Goal: Communication & Community: Share content

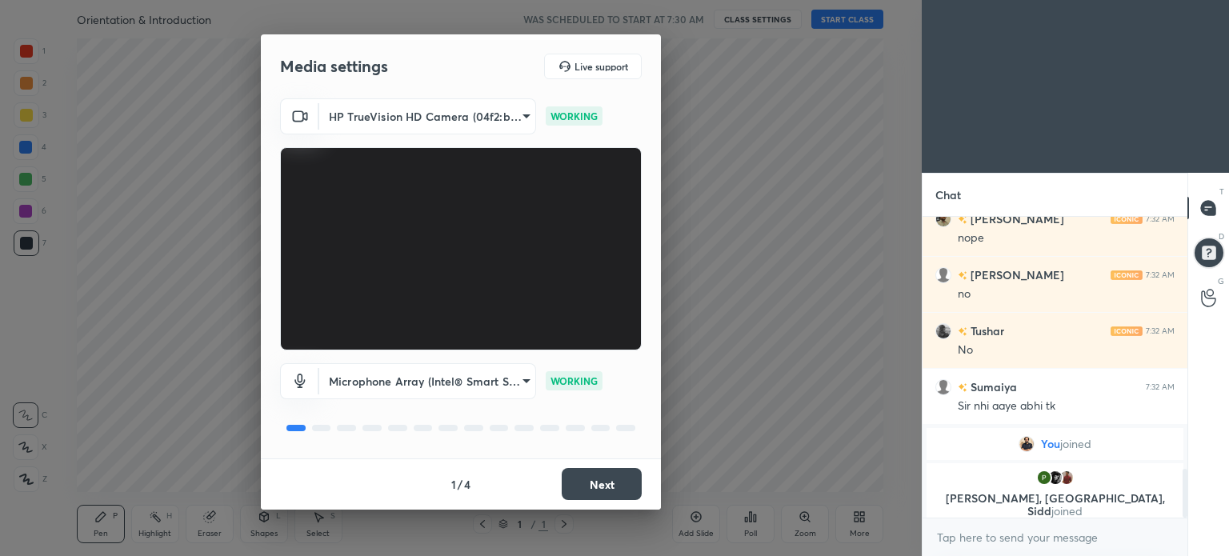
scroll to position [1394, 0]
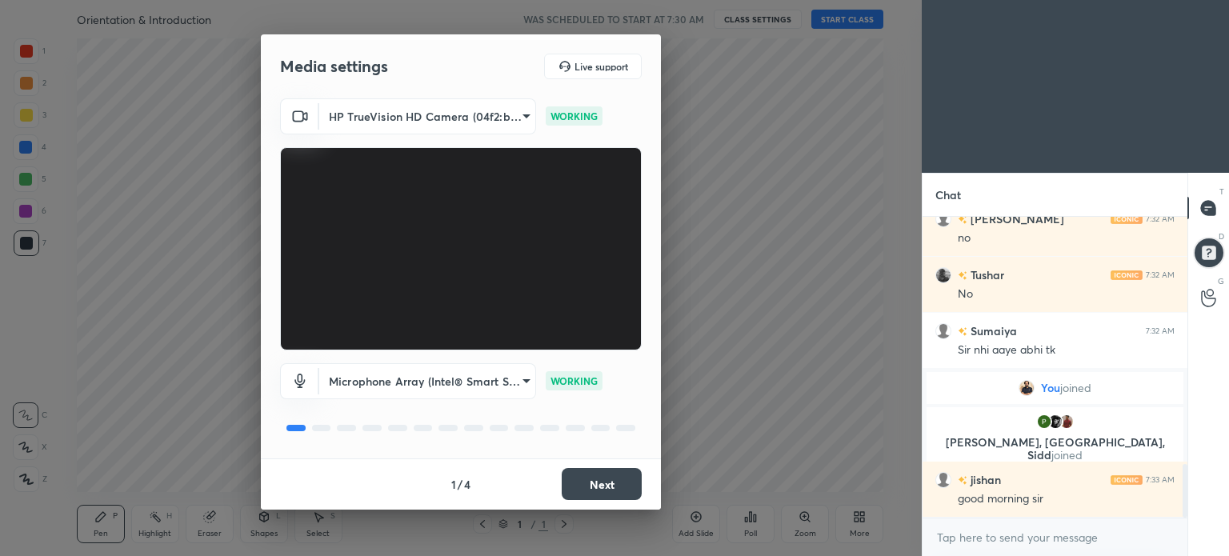
click at [597, 483] on button "Next" at bounding box center [602, 484] width 80 height 32
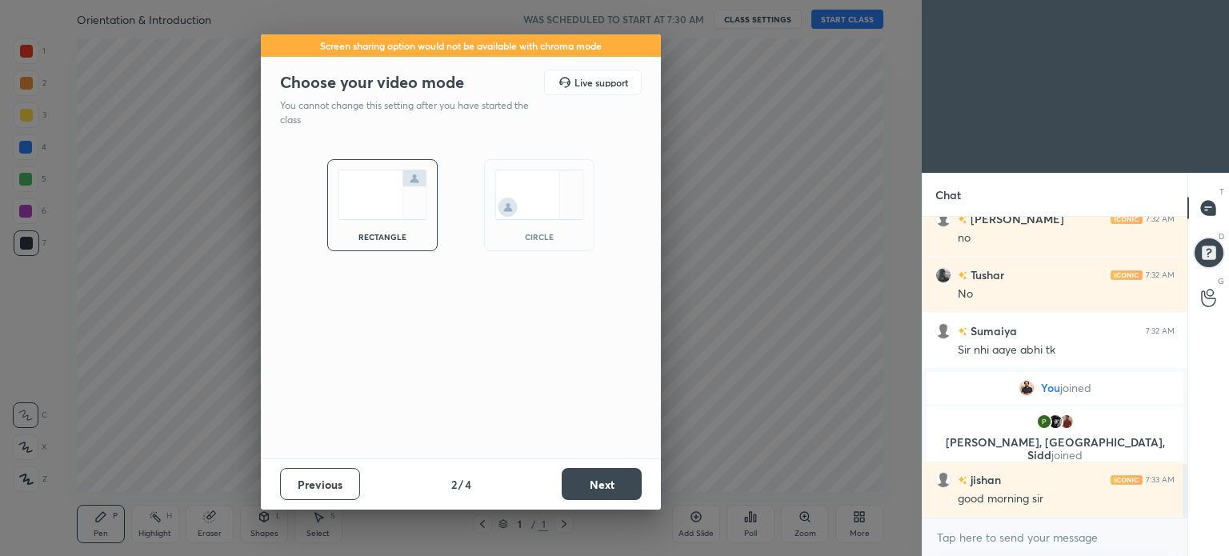
click at [597, 483] on button "Next" at bounding box center [602, 484] width 80 height 32
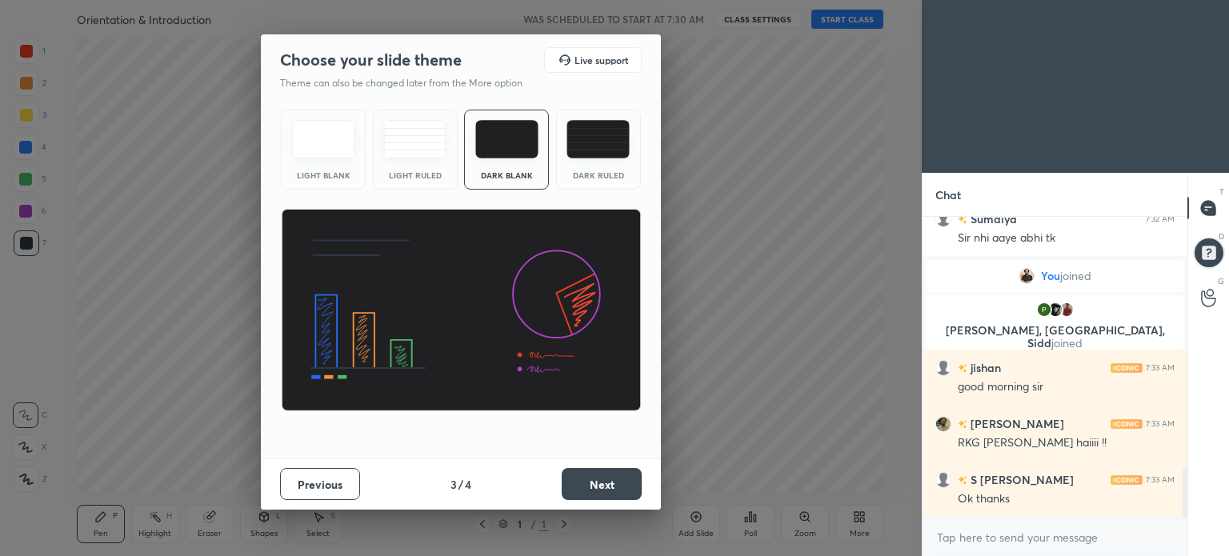
scroll to position [1562, 0]
click at [592, 153] on img at bounding box center [597, 139] width 63 height 38
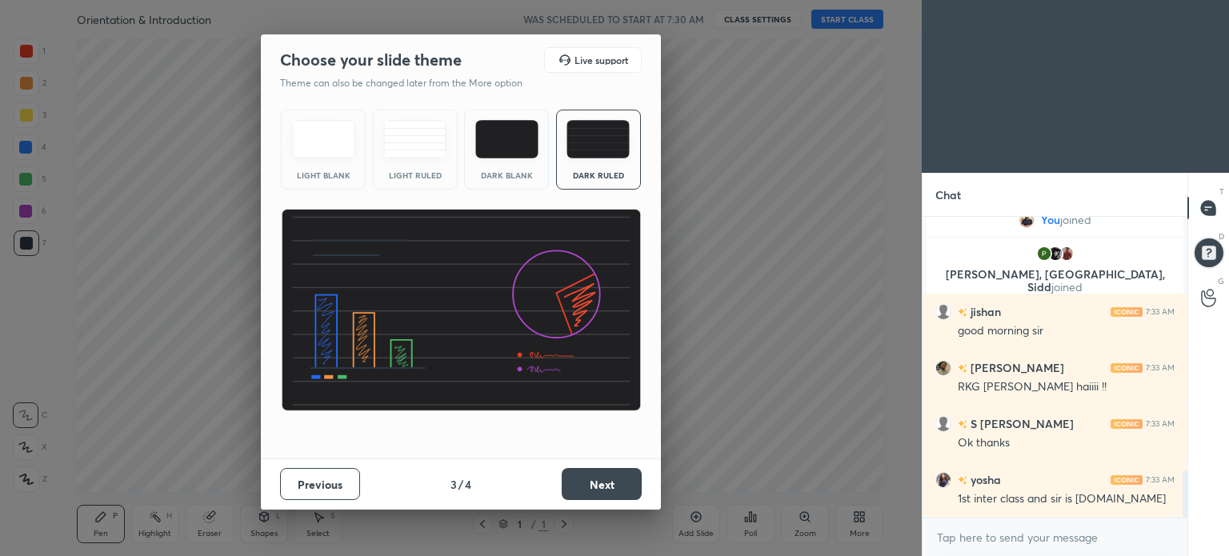
scroll to position [1618, 0]
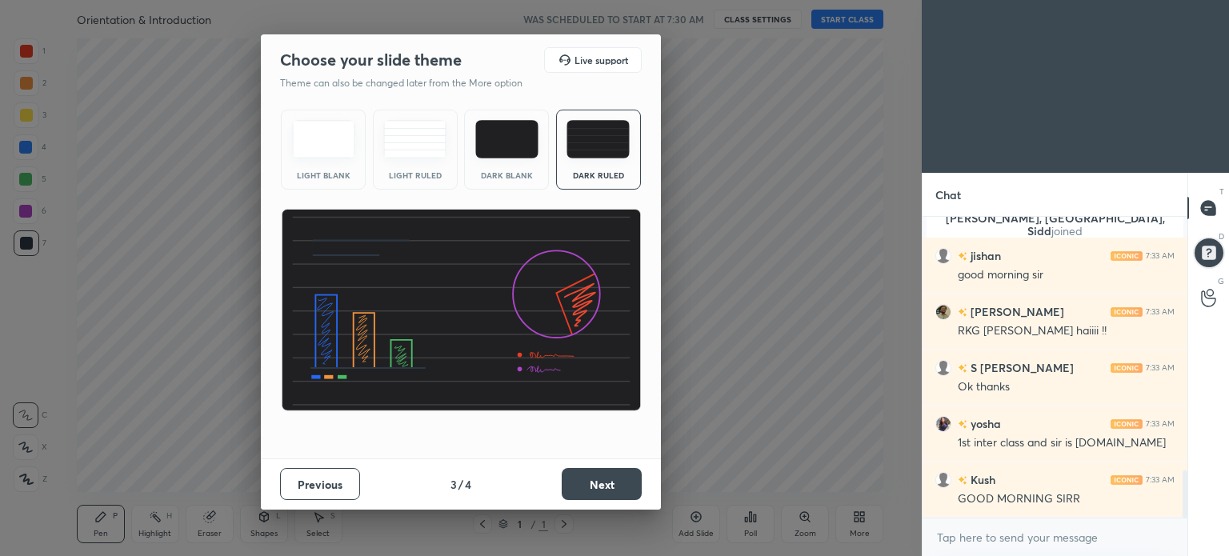
click at [612, 483] on button "Next" at bounding box center [602, 484] width 80 height 32
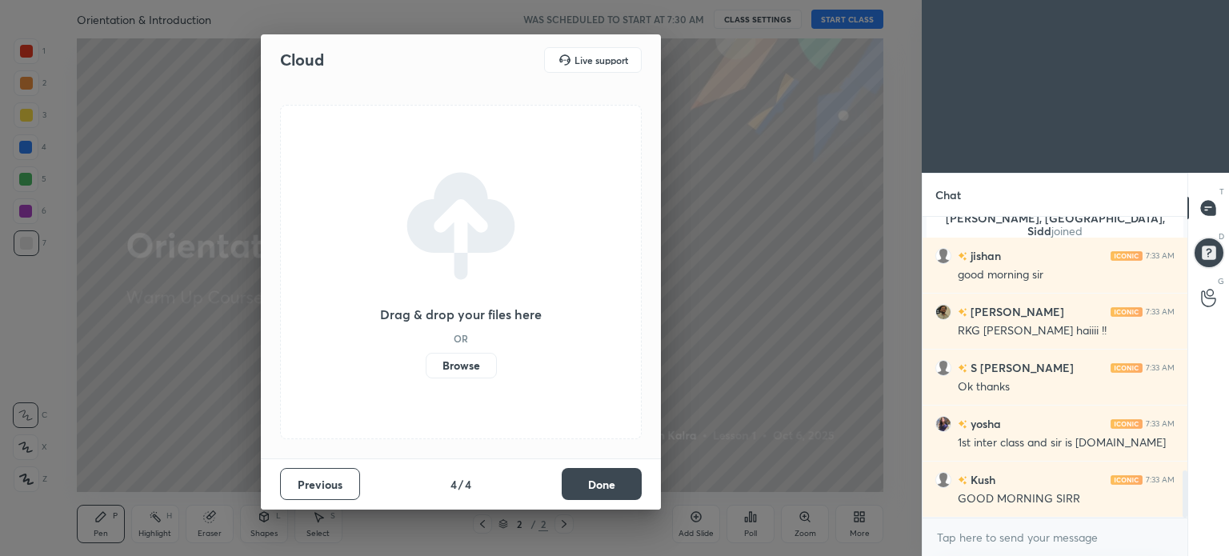
click at [612, 483] on button "Done" at bounding box center [602, 484] width 80 height 32
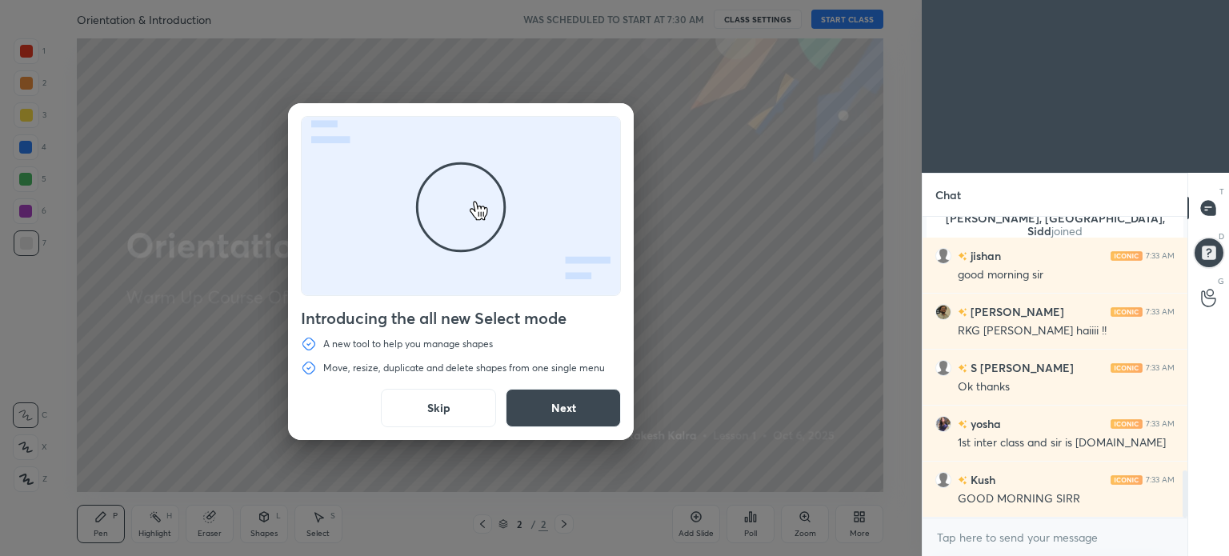
click at [442, 407] on button "Skip" at bounding box center [438, 408] width 115 height 38
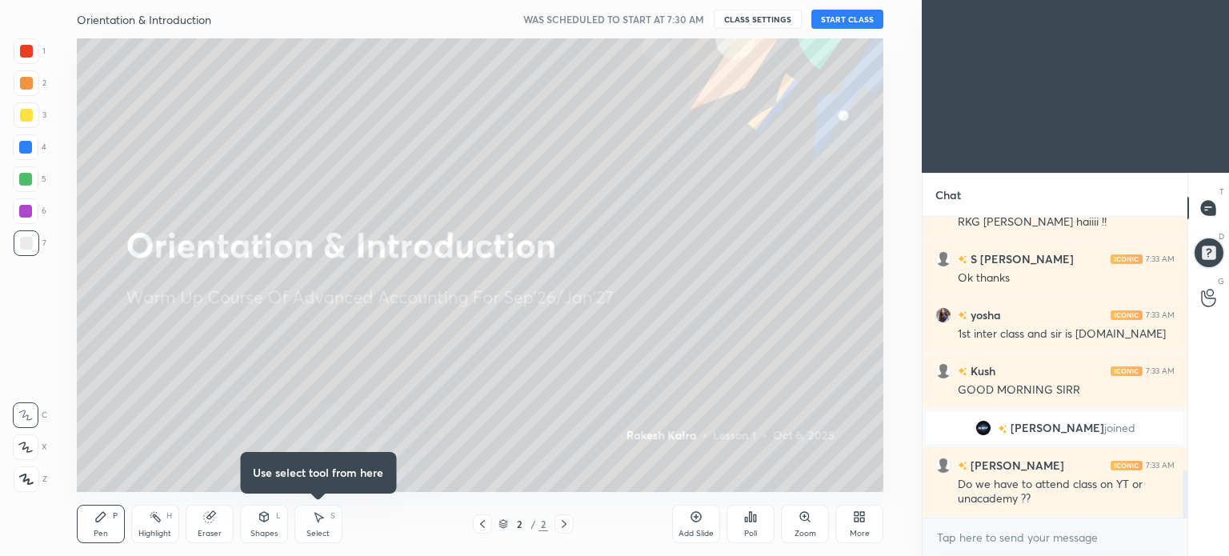
scroll to position [1613, 0]
click at [857, 16] on button "START CLASS" at bounding box center [847, 19] width 72 height 19
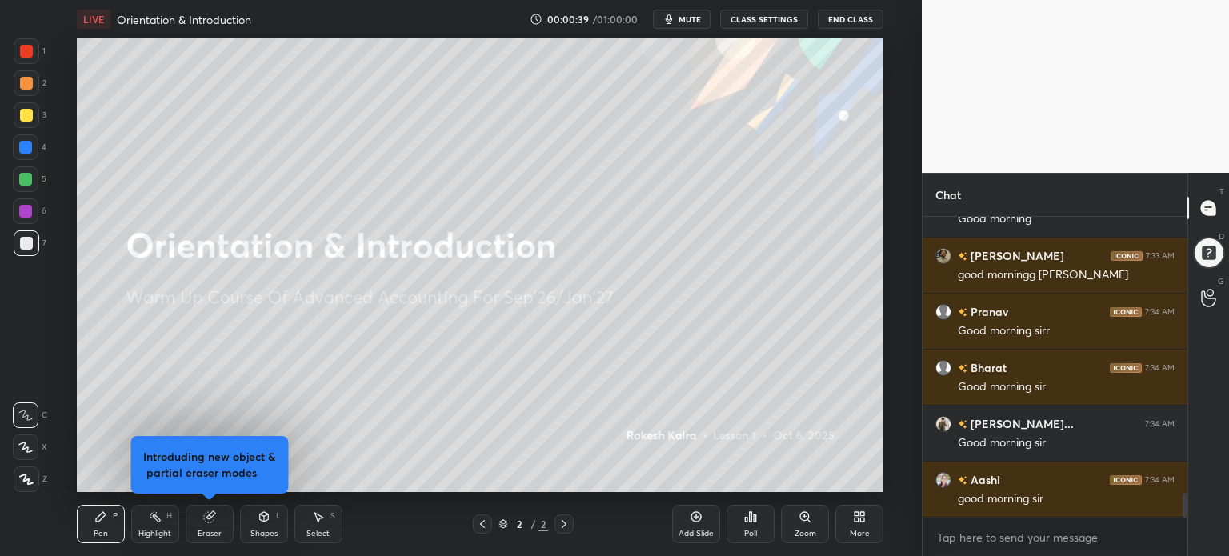
scroll to position [3309, 0]
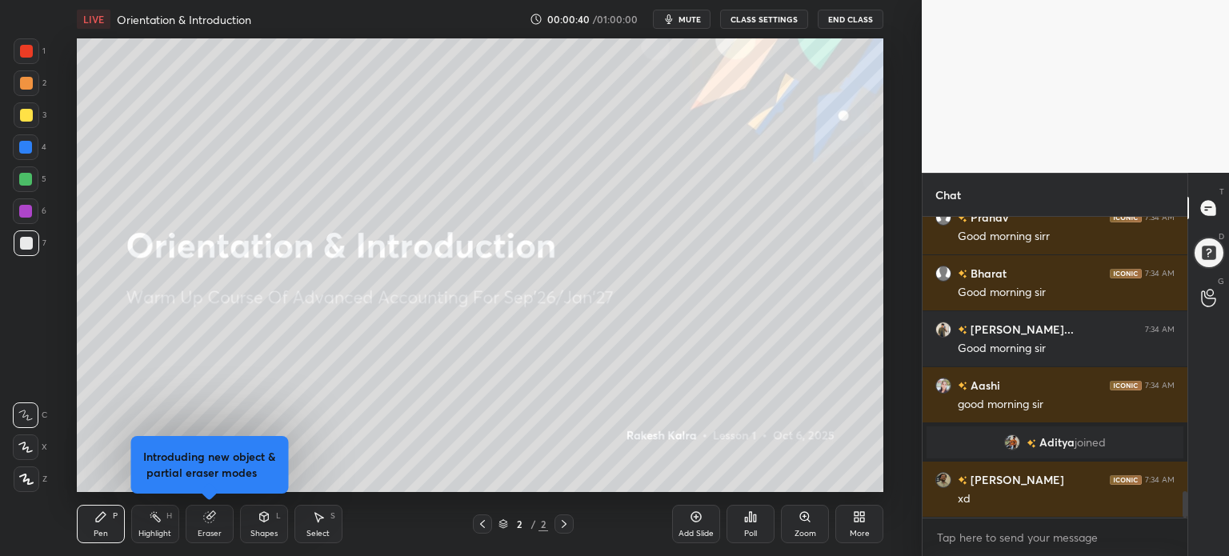
click at [991, 539] on body "1 2 3 4 5 6 7 C X Z C X Z E E Erase all H H LIVE Orientation & Introduction 00:…" at bounding box center [614, 278] width 1229 height 556
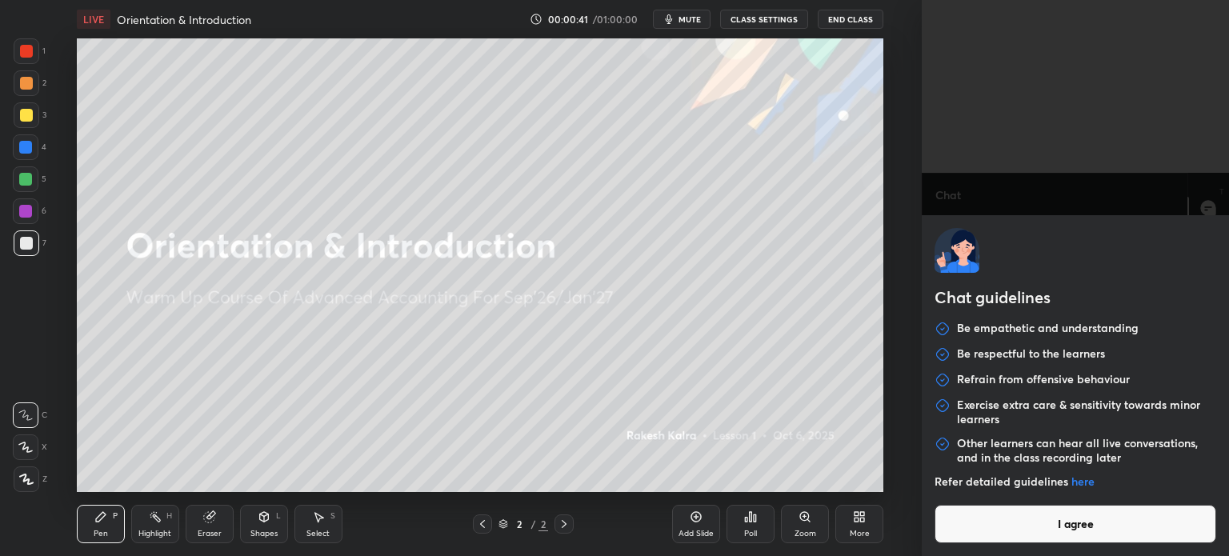
click at [991, 539] on button "I agree" at bounding box center [1076, 524] width 282 height 38
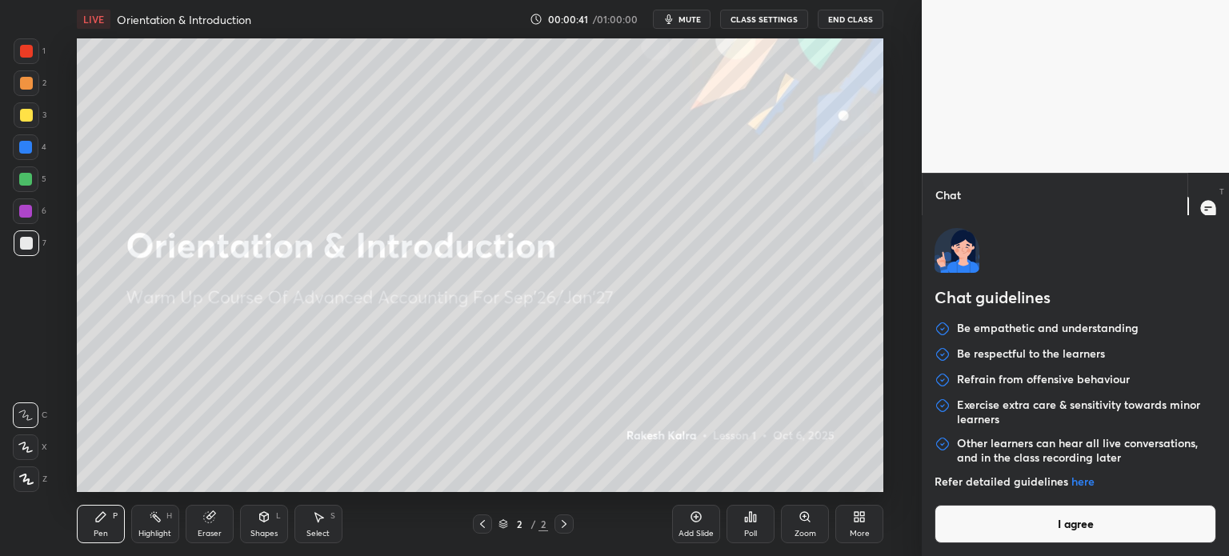
type textarea "x"
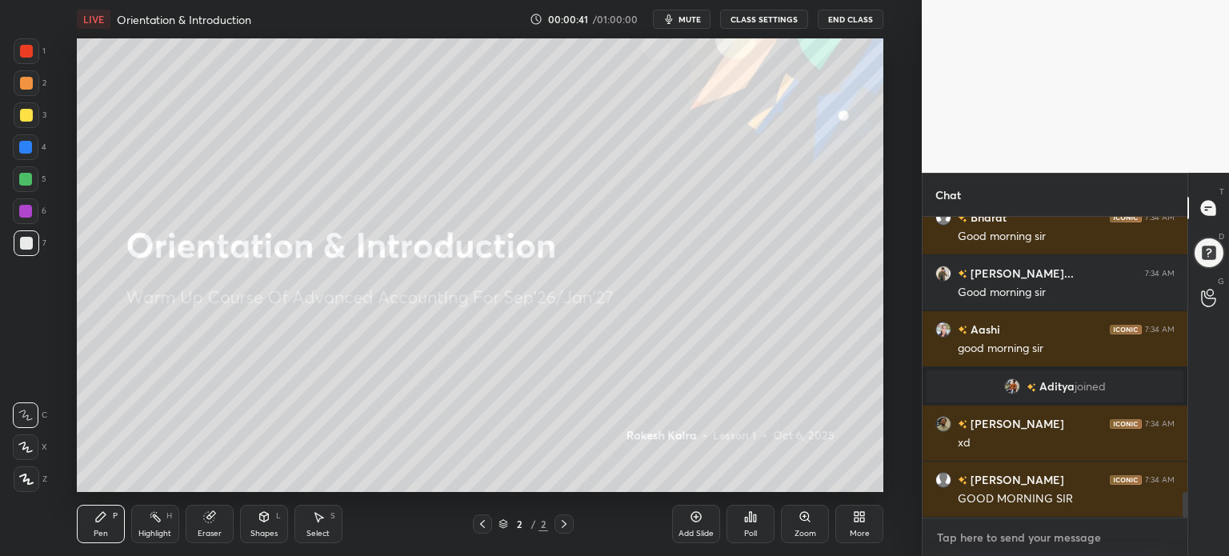
scroll to position [3207, 0]
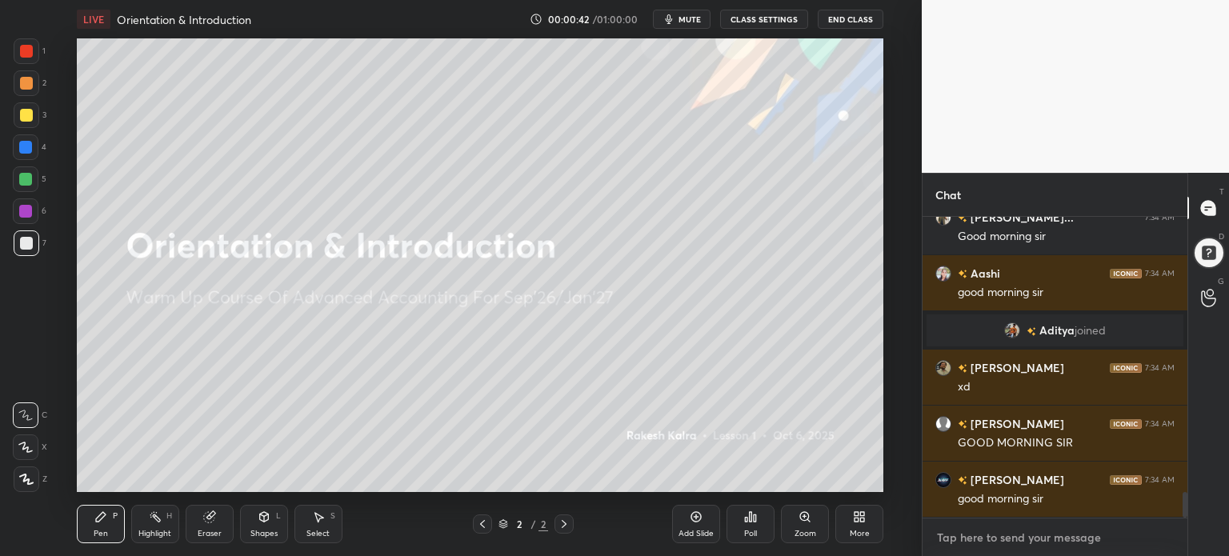
paste textarea "[URL][DOMAIN_NAME]"
type textarea "[URL][DOMAIN_NAME]"
type textarea "x"
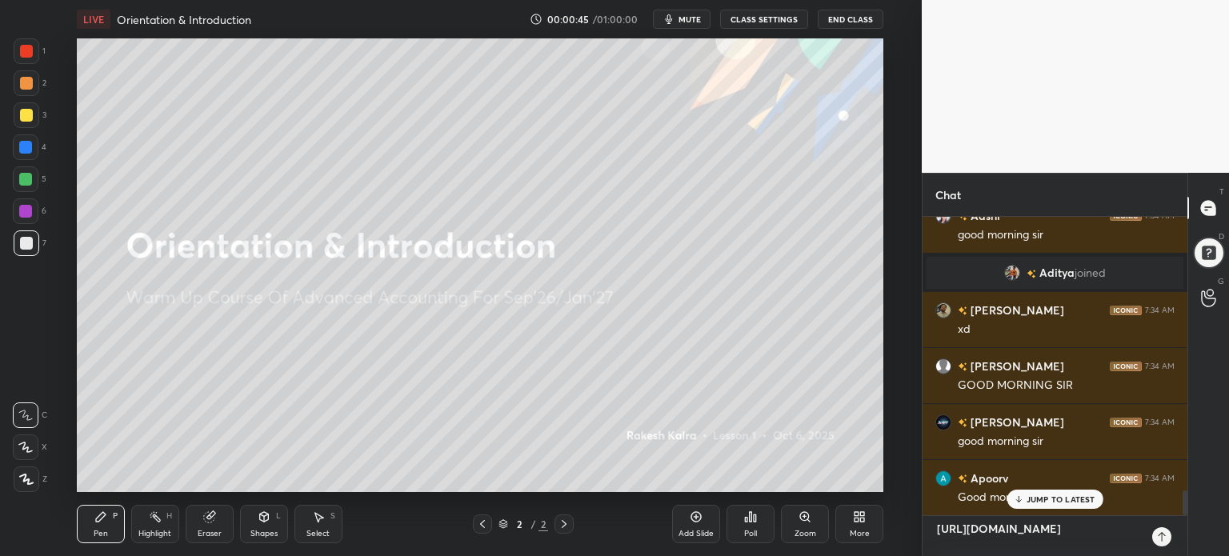
type textarea "[URL][DOMAIN_NAME]"
type textarea "x"
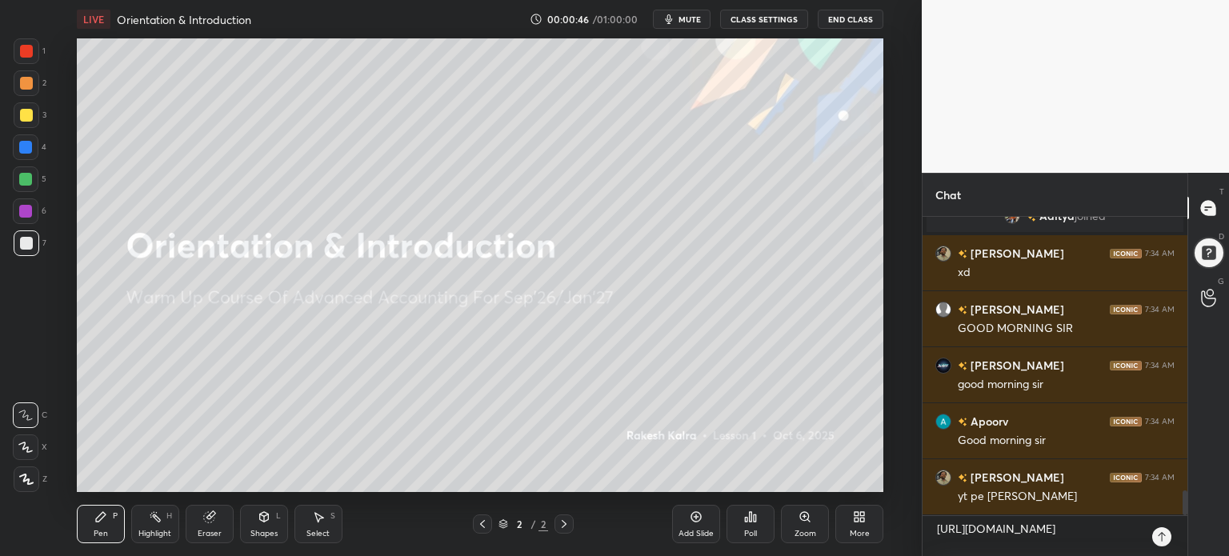
click at [1163, 530] on icon at bounding box center [1161, 536] width 13 height 13
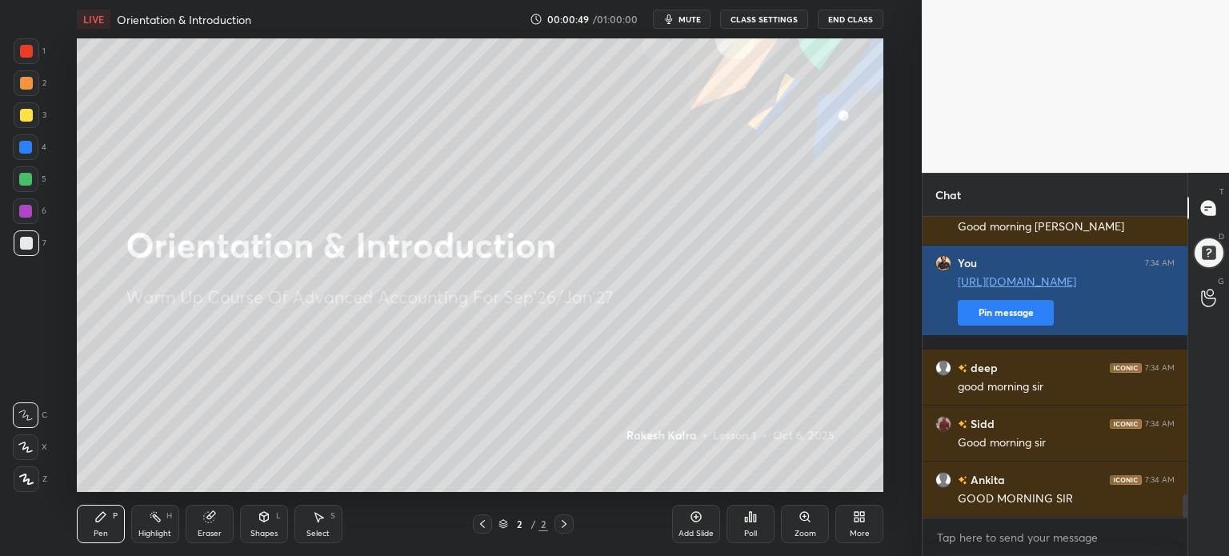
click at [1004, 325] on button "Pin message" at bounding box center [1006, 313] width 96 height 26
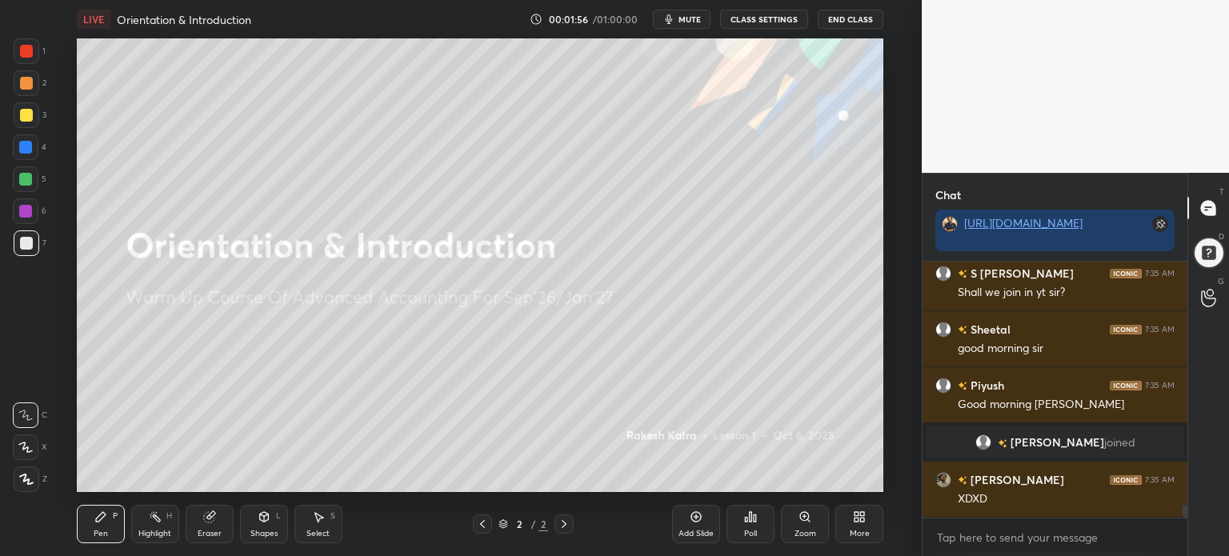
scroll to position [4790, 0]
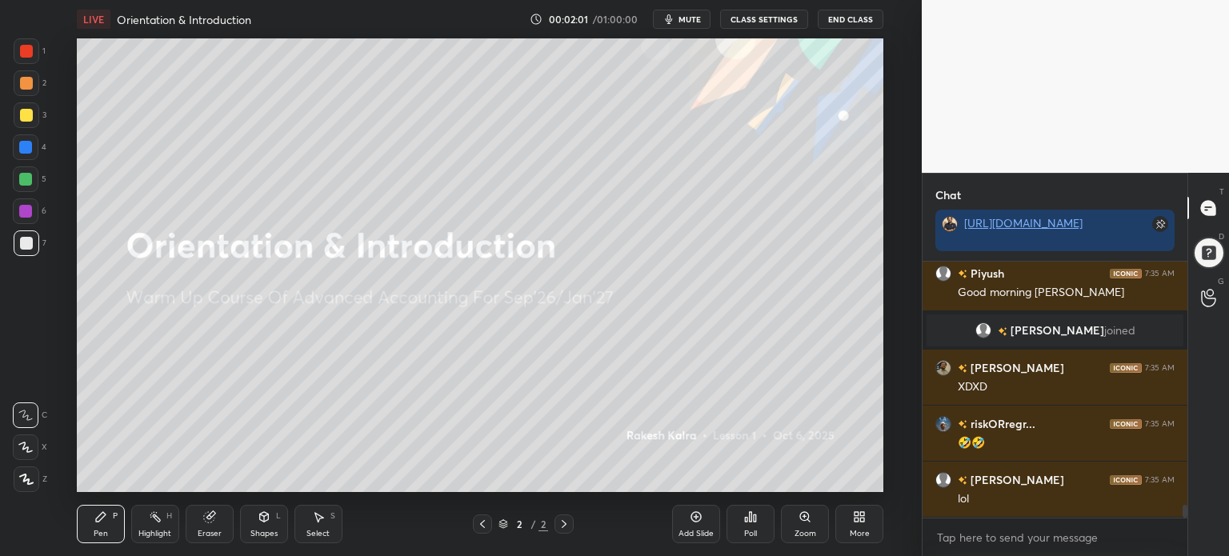
click at [872, 522] on div "More" at bounding box center [859, 524] width 48 height 38
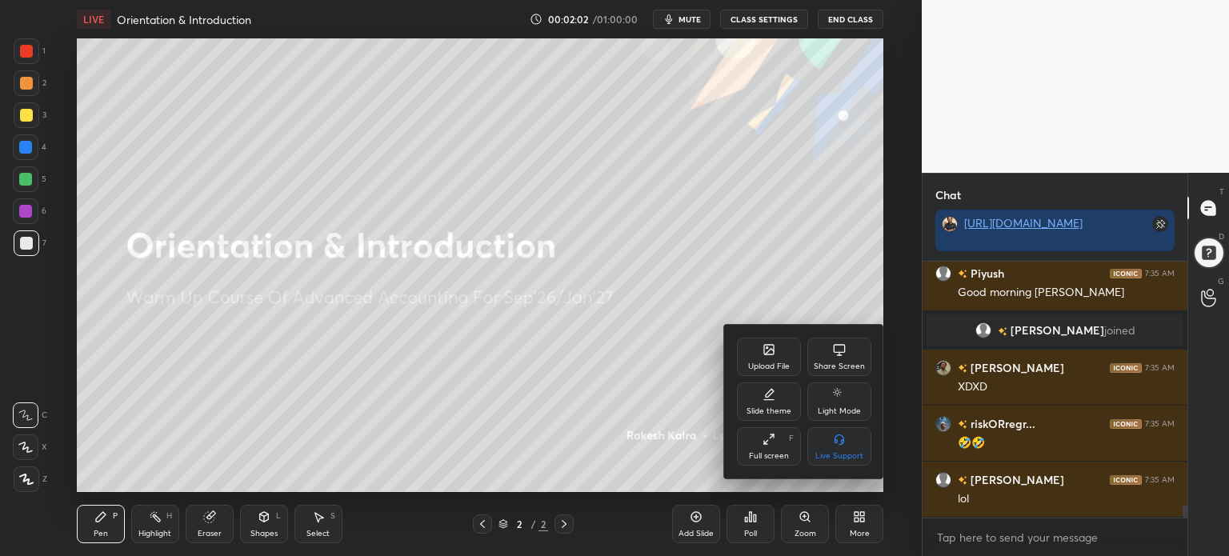
click at [777, 413] on div "Slide theme" at bounding box center [769, 411] width 45 height 8
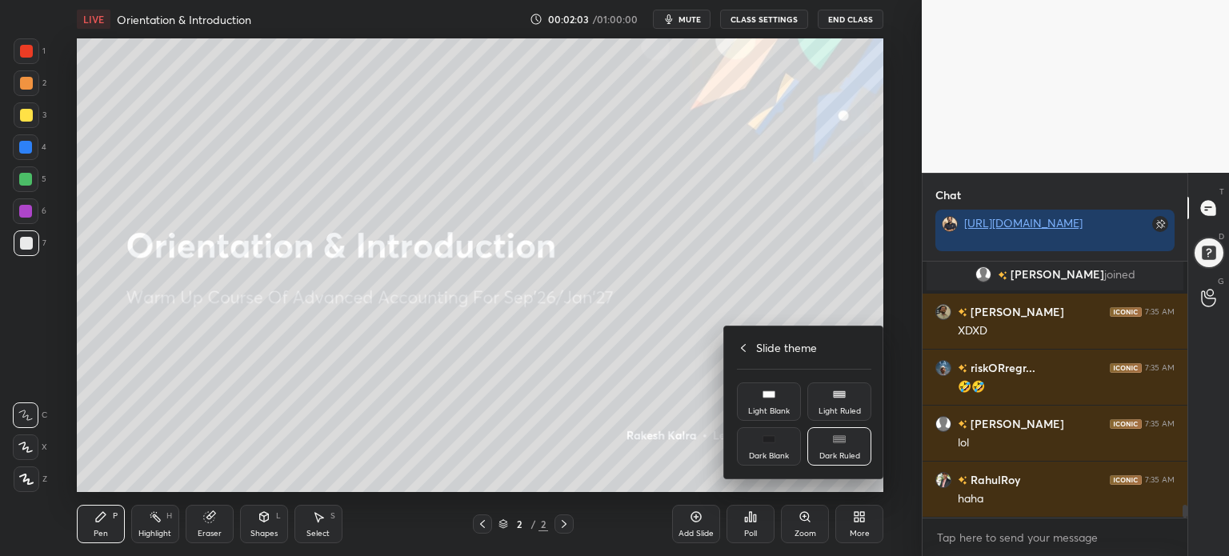
click at [837, 404] on div "Light Ruled" at bounding box center [839, 401] width 64 height 38
click at [860, 524] on div at bounding box center [614, 278] width 1229 height 556
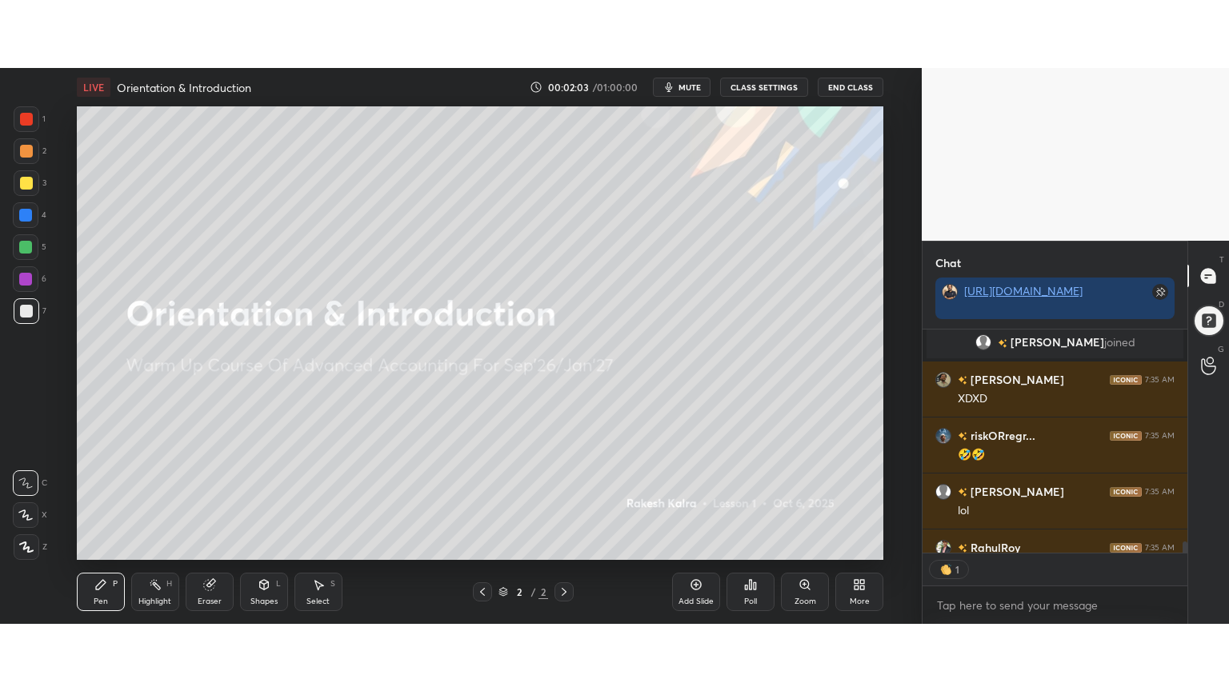
scroll to position [5, 5]
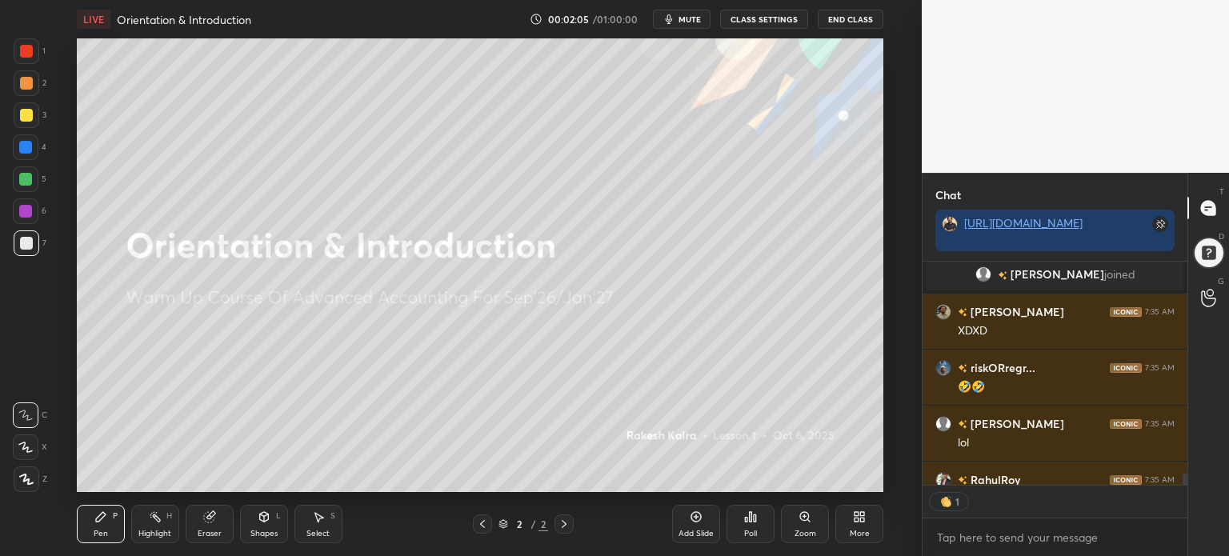
click at [703, 518] on div "Add Slide" at bounding box center [696, 524] width 48 height 38
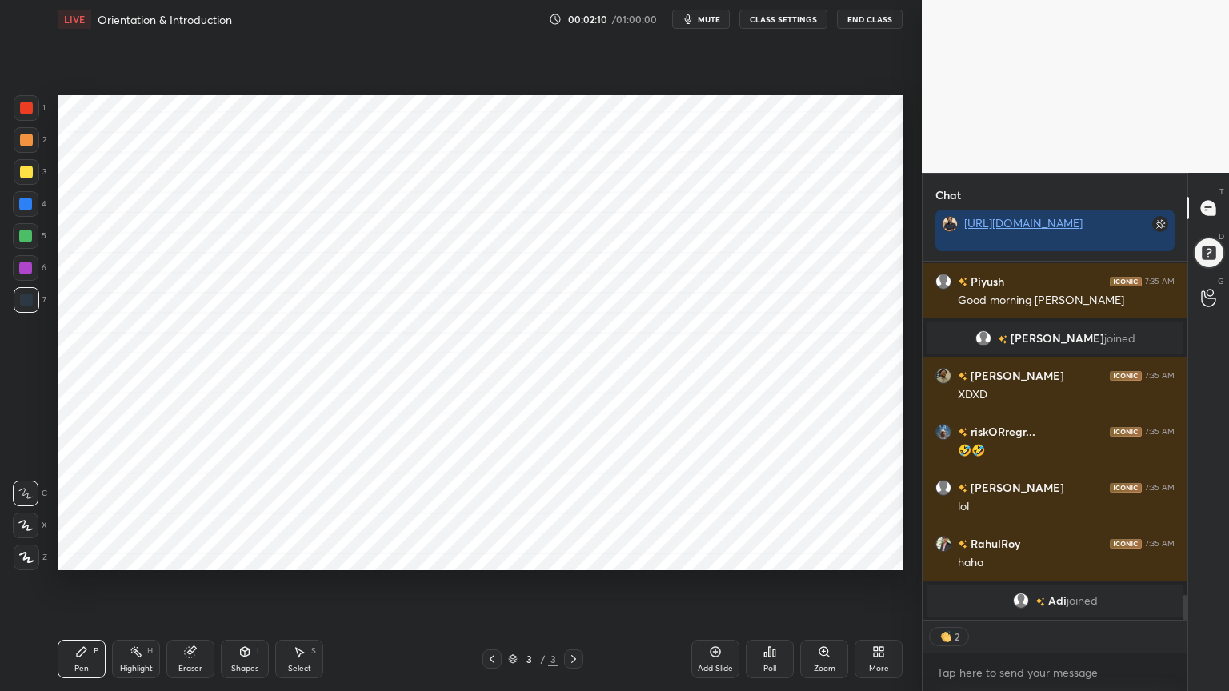
scroll to position [4846, 0]
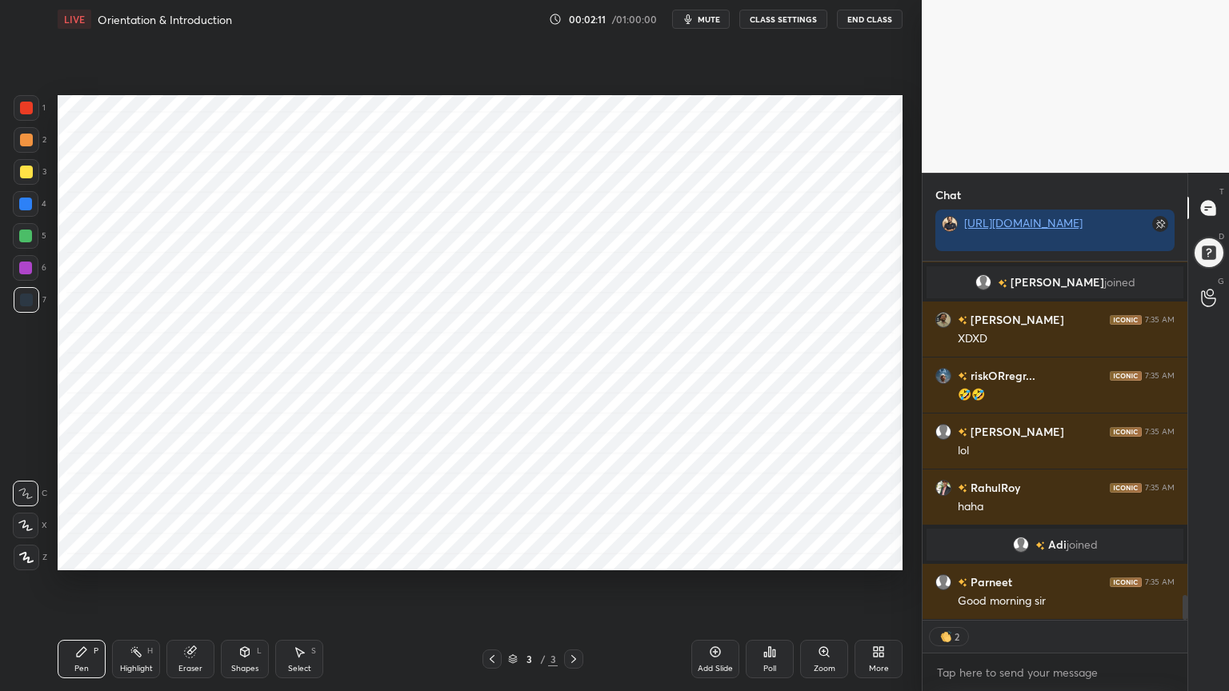
click at [28, 555] on div at bounding box center [27, 558] width 26 height 26
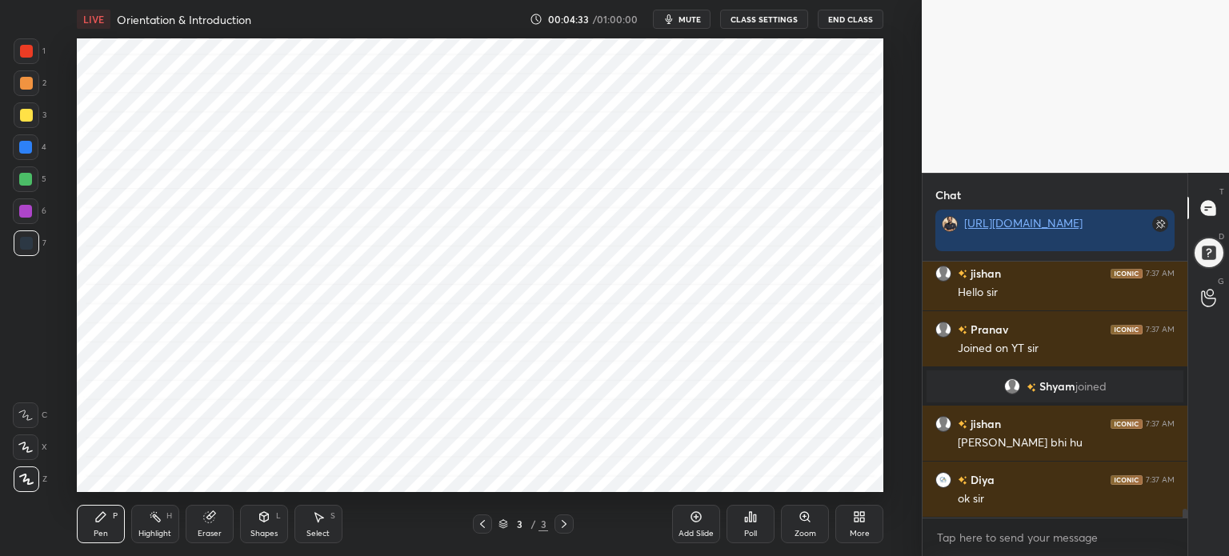
scroll to position [7185, 0]
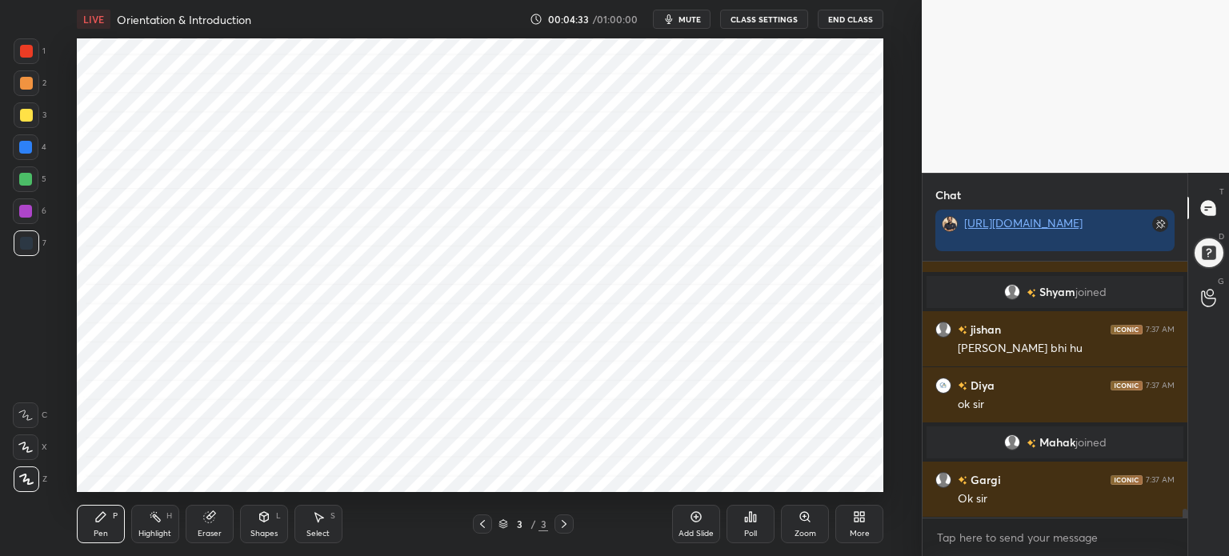
click at [834, 18] on button "End Class" at bounding box center [851, 19] width 66 height 19
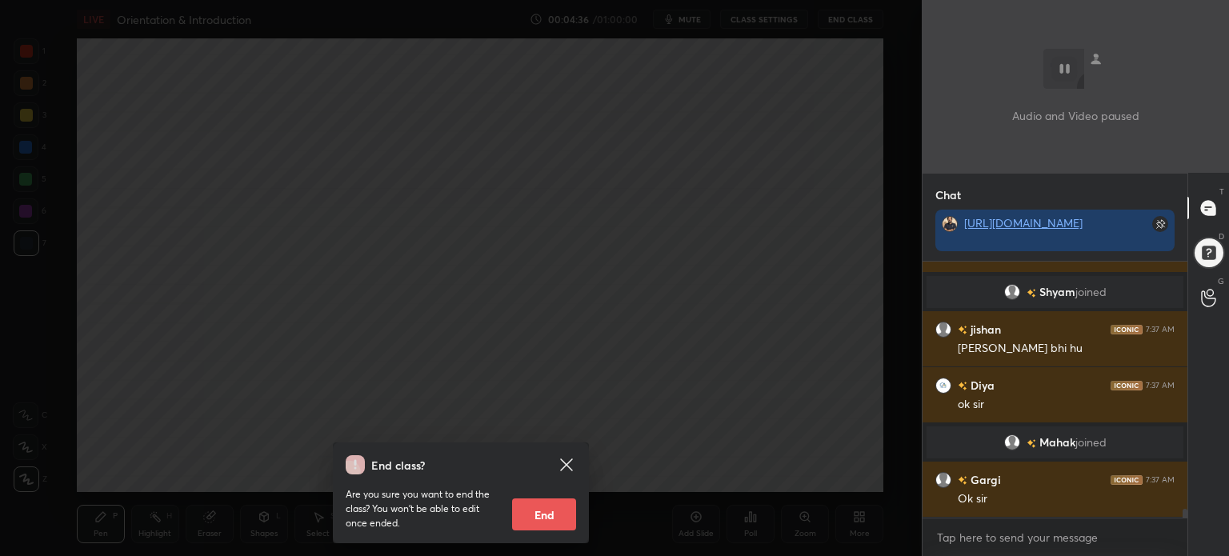
click at [535, 521] on button "End" at bounding box center [544, 514] width 64 height 32
type textarea "x"
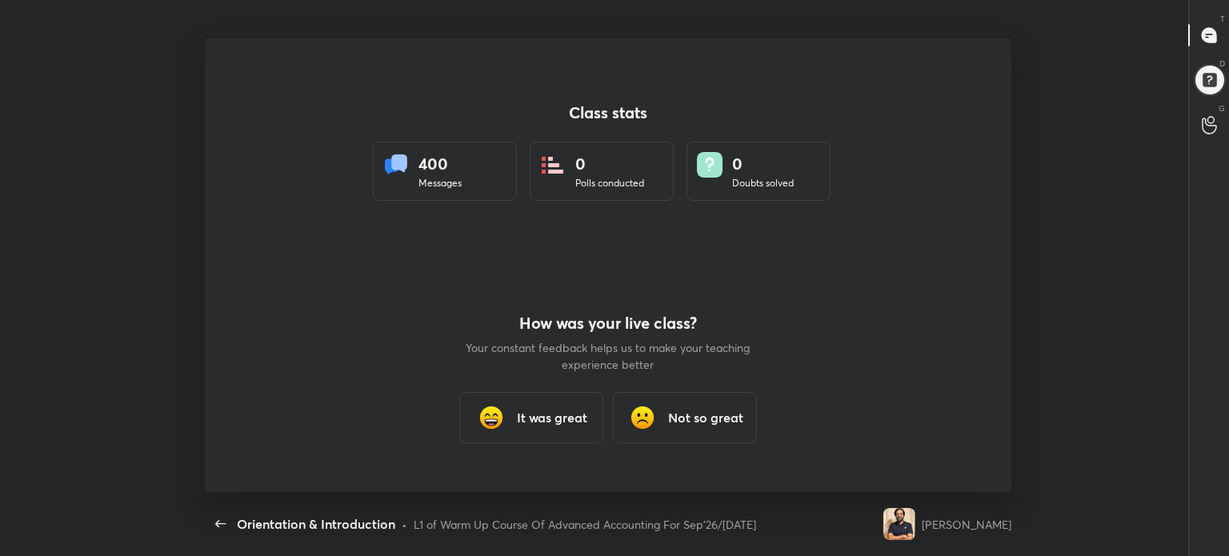
scroll to position [79558, 78883]
